Goal: Information Seeking & Learning: Learn about a topic

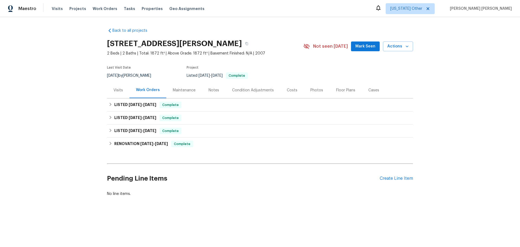
click at [234, 88] on div "Condition Adjustments" at bounding box center [253, 90] width 42 height 5
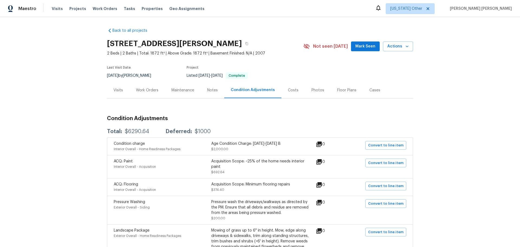
click at [209, 90] on div "Notes" at bounding box center [212, 90] width 11 height 5
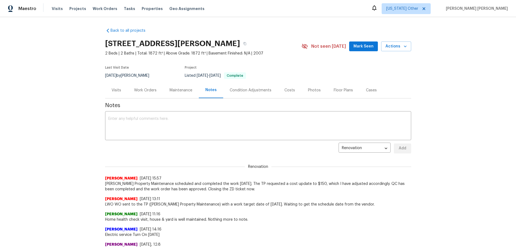
click at [238, 88] on div "Condition Adjustments" at bounding box center [251, 90] width 42 height 5
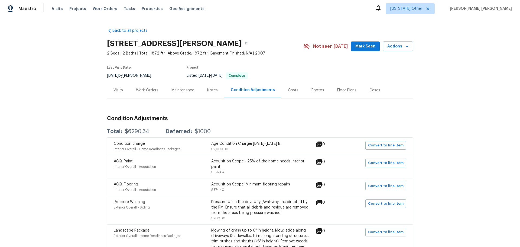
click at [172, 92] on div "Maintenance" at bounding box center [183, 90] width 23 height 5
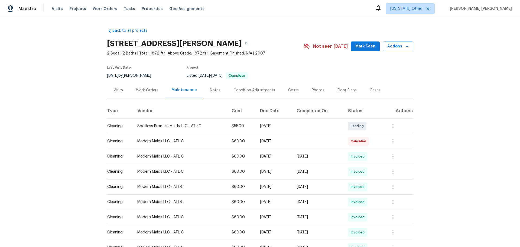
click at [142, 89] on div "Work Orders" at bounding box center [147, 90] width 22 height 5
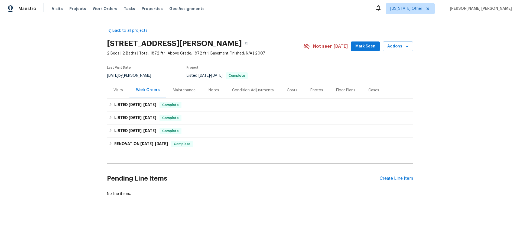
click at [113, 94] on div "Visits" at bounding box center [118, 90] width 22 height 16
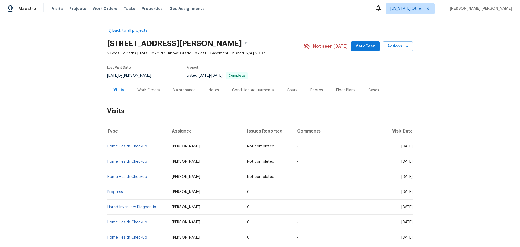
click at [338, 90] on div "Floor Plans" at bounding box center [345, 90] width 19 height 5
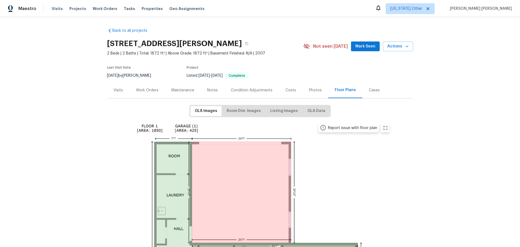
click at [290, 91] on div "Costs" at bounding box center [291, 90] width 11 height 5
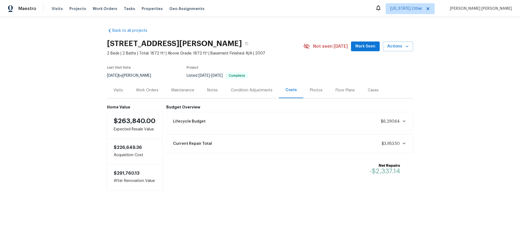
click at [250, 92] on div "Condition Adjustments" at bounding box center [252, 90] width 42 height 5
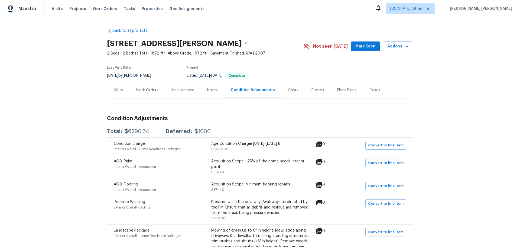
click at [209, 91] on div "Notes" at bounding box center [212, 90] width 11 height 5
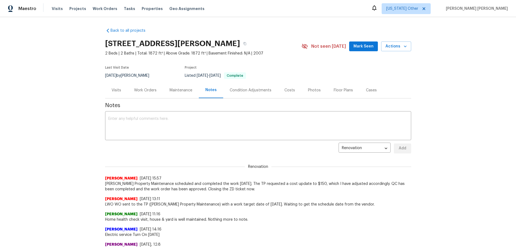
click at [120, 91] on div "Visits" at bounding box center [116, 90] width 22 height 16
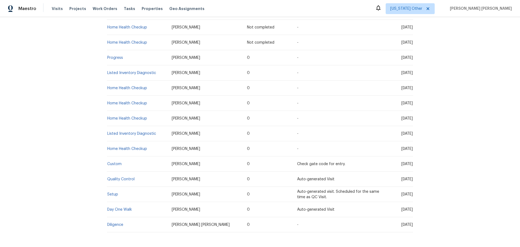
scroll to position [136, 0]
click at [112, 192] on link "Setup" at bounding box center [112, 193] width 11 height 4
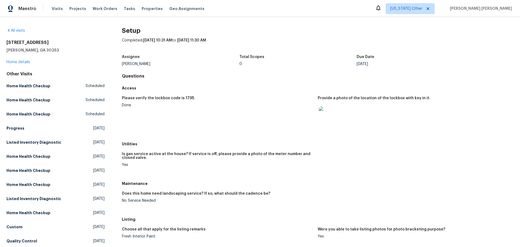
click at [14, 59] on div "409 Kenley Ct McDonough, GA 30253 Home details" at bounding box center [56, 52] width 98 height 25
click at [15, 61] on link "Home details" at bounding box center [19, 62] width 24 height 4
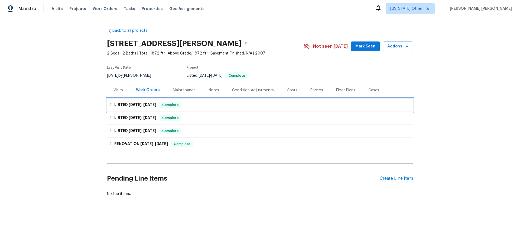
click at [110, 105] on icon at bounding box center [111, 104] width 2 height 3
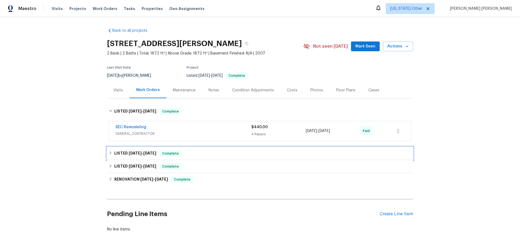
click at [112, 153] on div "LISTED 8/20/25 - 8/21/25 Complete" at bounding box center [260, 153] width 303 height 7
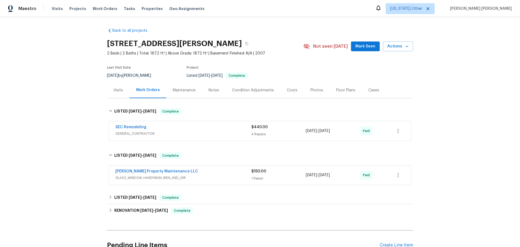
click at [179, 88] on div "Maintenance" at bounding box center [184, 90] width 23 height 5
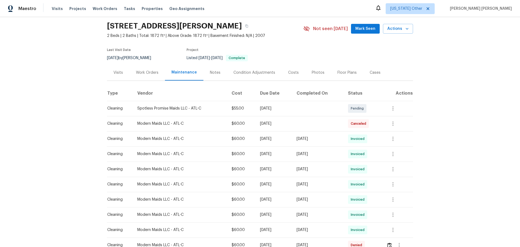
scroll to position [27, 0]
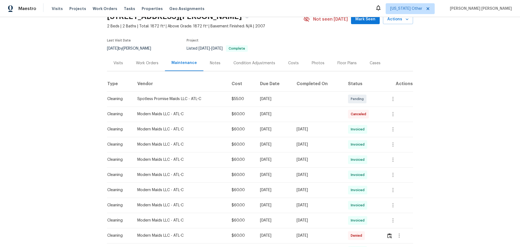
click at [211, 65] on div "Notes" at bounding box center [215, 62] width 11 height 5
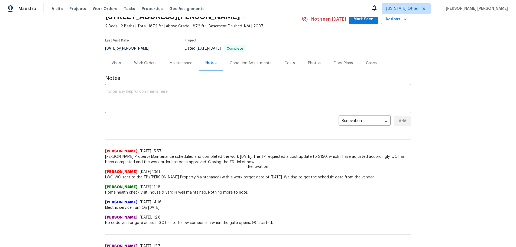
click at [239, 66] on div "Condition Adjustments" at bounding box center [251, 62] width 42 height 5
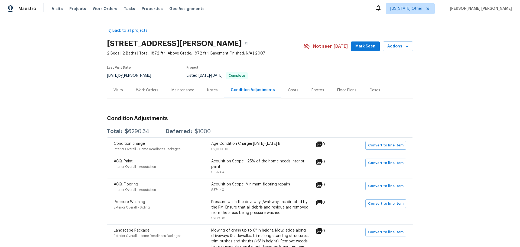
click at [288, 91] on div "Costs" at bounding box center [293, 90] width 11 height 5
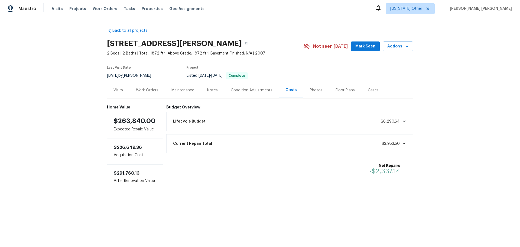
click at [136, 92] on div "Work Orders" at bounding box center [147, 90] width 22 height 5
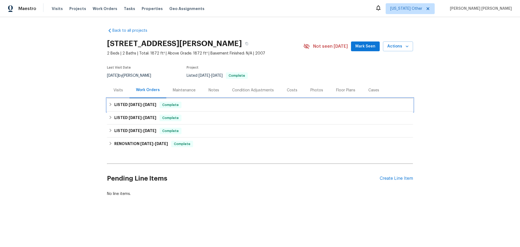
click at [109, 108] on div "LISTED 9/13/25 - 9/16/25 Complete" at bounding box center [260, 105] width 303 height 7
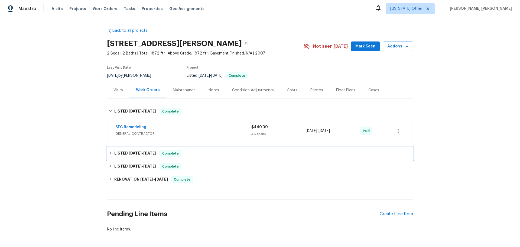
click at [117, 154] on h6 "LISTED 8/20/25 - 8/21/25" at bounding box center [135, 153] width 42 height 7
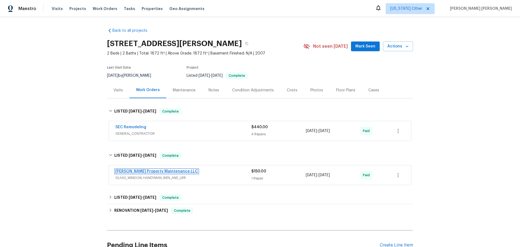
scroll to position [27, 0]
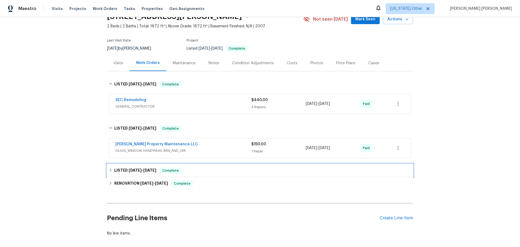
click at [110, 170] on icon at bounding box center [111, 170] width 4 height 4
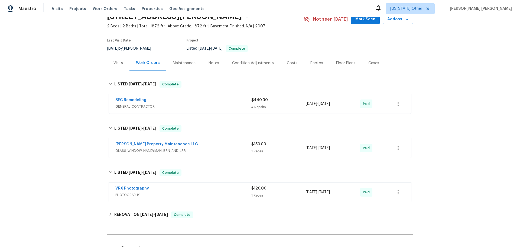
click at [176, 65] on div "Maintenance" at bounding box center [184, 62] width 23 height 5
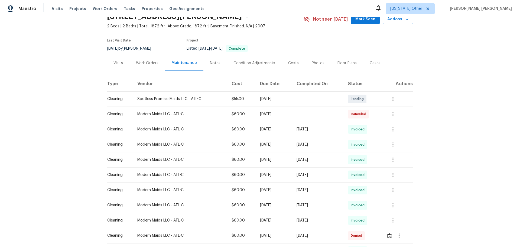
click at [215, 62] on div "Notes" at bounding box center [215, 62] width 11 height 5
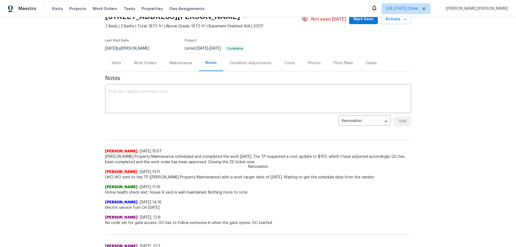
click at [253, 63] on div "Condition Adjustments" at bounding box center [251, 62] width 42 height 5
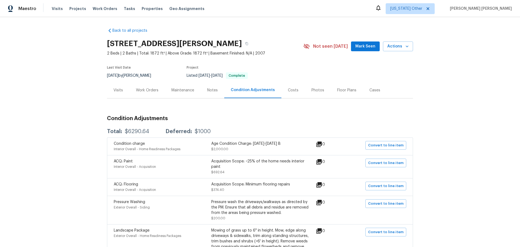
drag, startPoint x: 293, startPoint y: 80, endPoint x: 292, endPoint y: 85, distance: 4.7
click at [293, 81] on section "409 Kenley Ct, McDonough, GA 30253 2 Beds | 2 Baths | Total: 1872 ft² | Above G…" at bounding box center [260, 60] width 306 height 46
click at [292, 86] on div "Costs" at bounding box center [294, 90] width 24 height 16
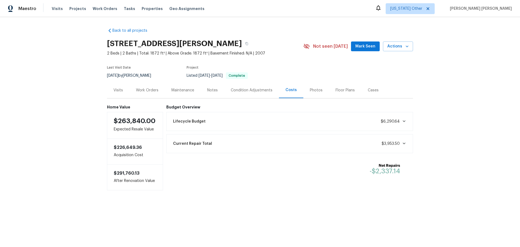
click at [316, 88] on div "Photos" at bounding box center [316, 90] width 13 height 5
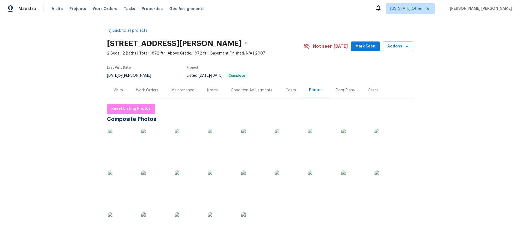
click at [339, 93] on div "Floor Plans" at bounding box center [345, 90] width 32 height 16
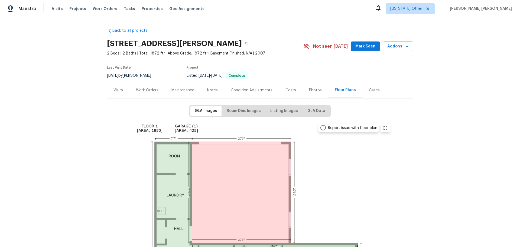
click at [369, 90] on div "Cases" at bounding box center [374, 90] width 11 height 5
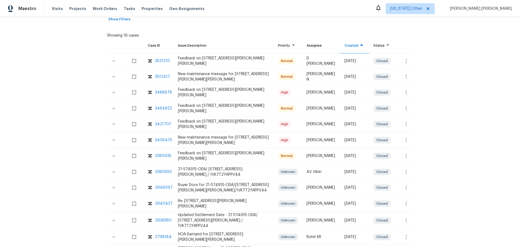
scroll to position [81, 0]
